Goal: Task Accomplishment & Management: Manage account settings

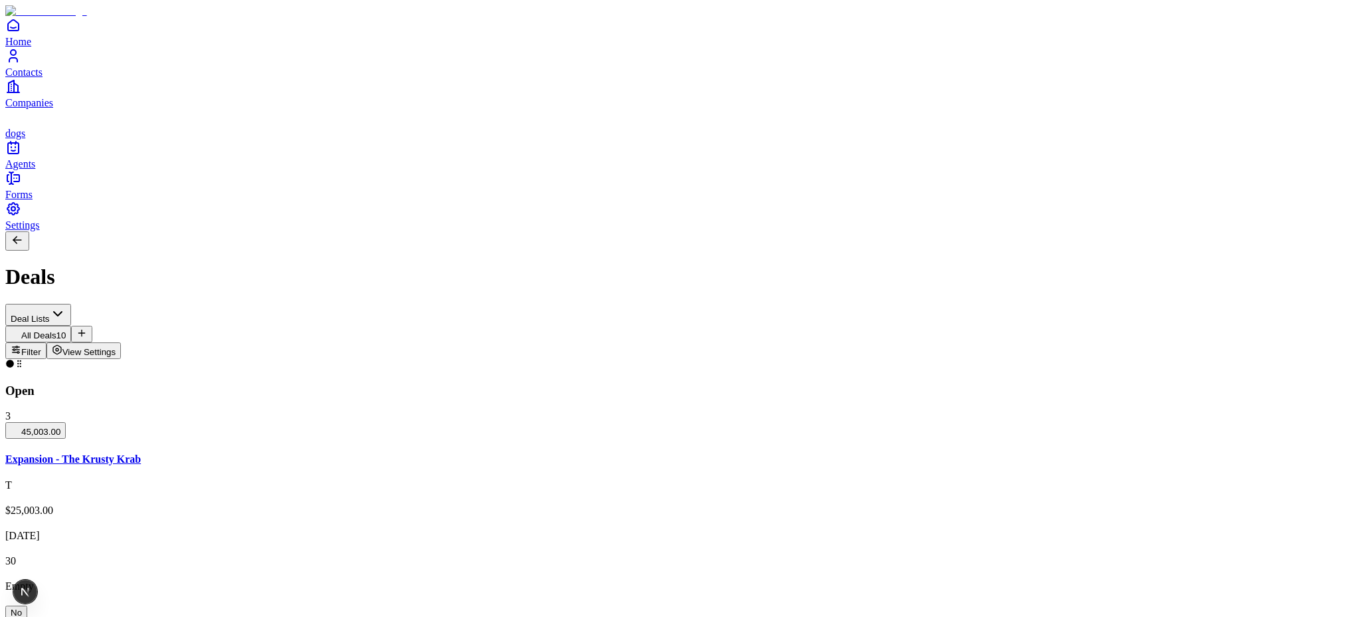
click at [116, 347] on span "View Settings" at bounding box center [89, 352] width 54 height 10
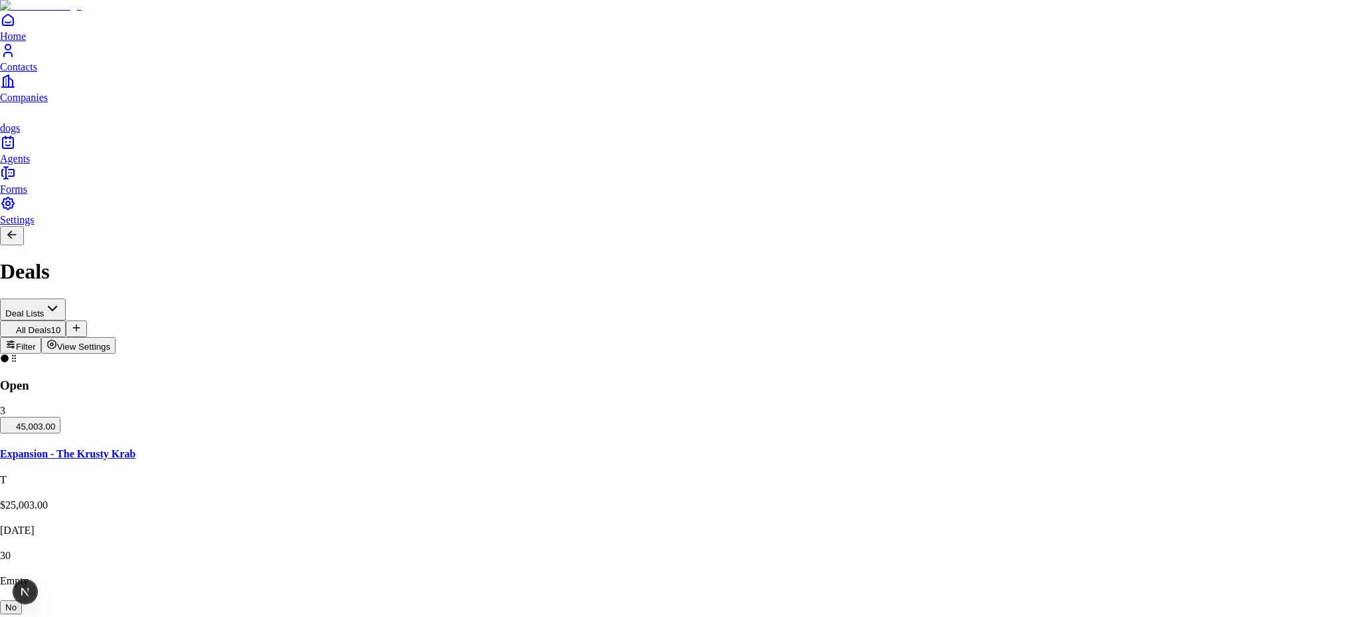
scroll to position [260, 0]
